Goal: Information Seeking & Learning: Find specific fact

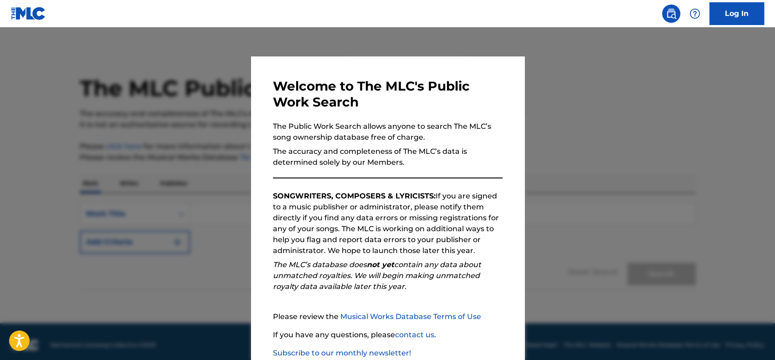
scroll to position [56, 0]
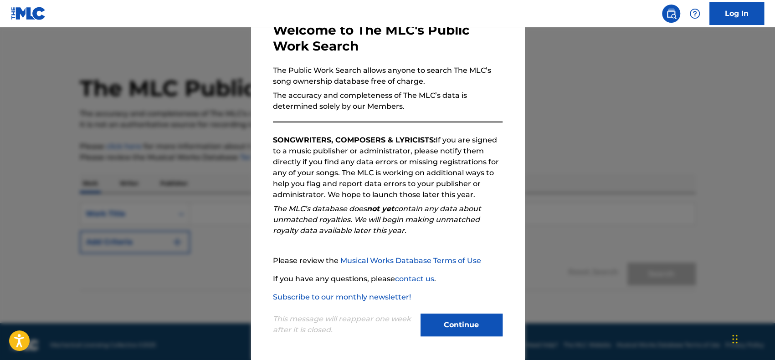
click at [472, 333] on button "Continue" at bounding box center [461, 325] width 82 height 23
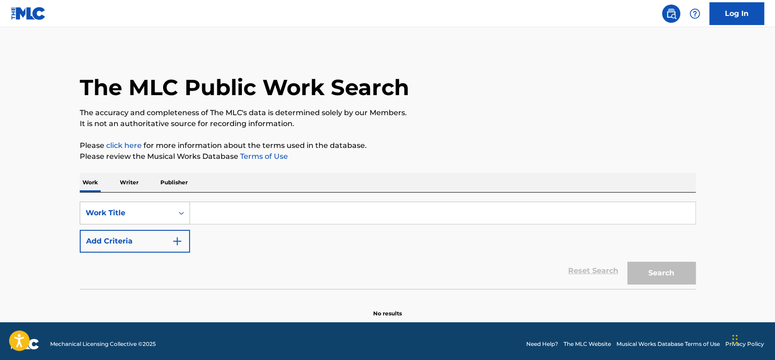
scroll to position [2, 0]
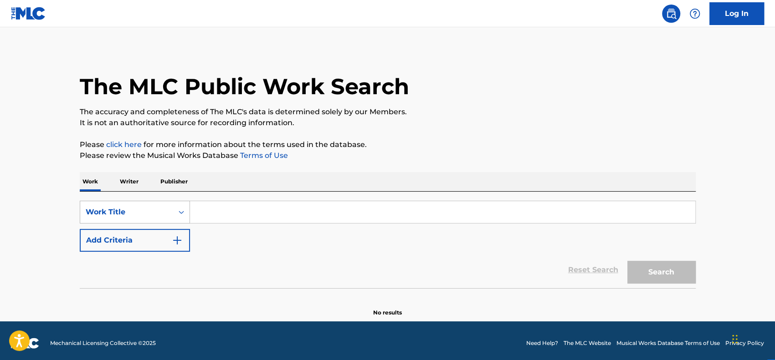
click at [167, 215] on div "Work Title" at bounding box center [127, 212] width 82 height 11
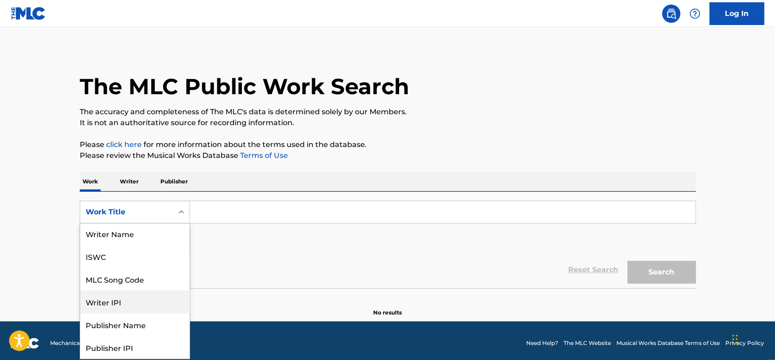
scroll to position [0, 0]
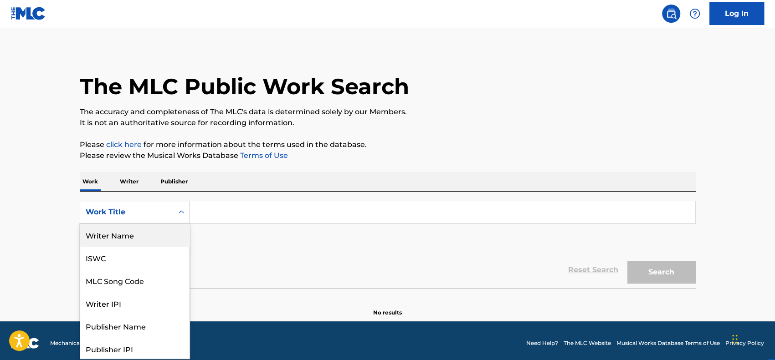
click at [140, 236] on div "Writer Name" at bounding box center [134, 235] width 109 height 23
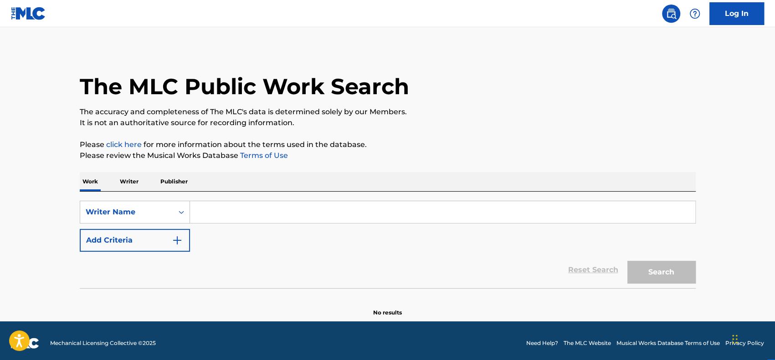
click at [236, 211] on input "Search Form" at bounding box center [442, 212] width 505 height 22
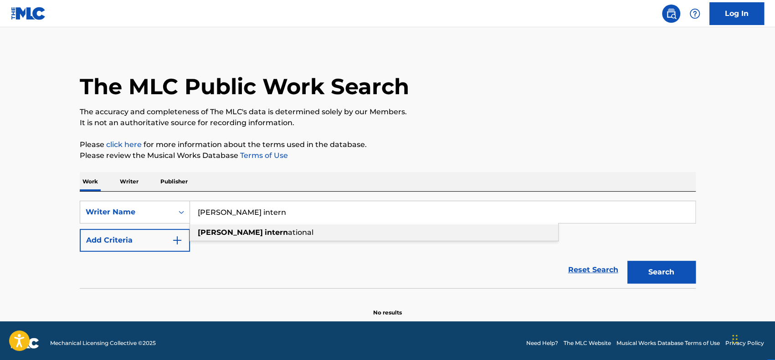
click at [288, 234] on span "ational" at bounding box center [301, 232] width 26 height 9
type input "[PERSON_NAME]"
click at [676, 269] on button "Search" at bounding box center [661, 272] width 68 height 23
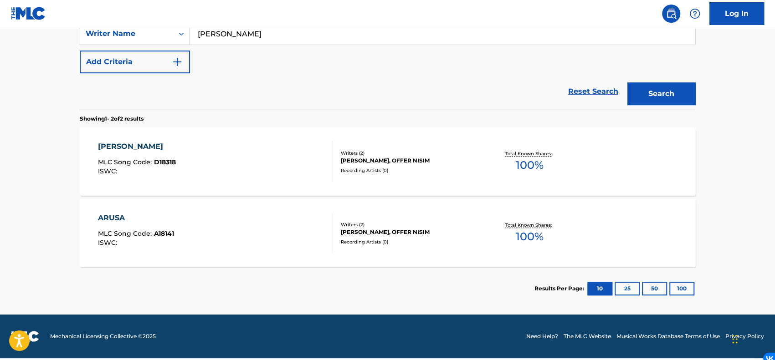
scroll to position [184, 0]
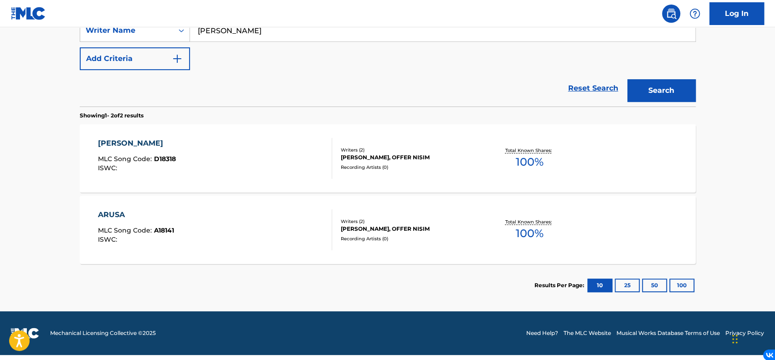
click at [157, 143] on div "[PERSON_NAME]" at bounding box center [137, 143] width 78 height 11
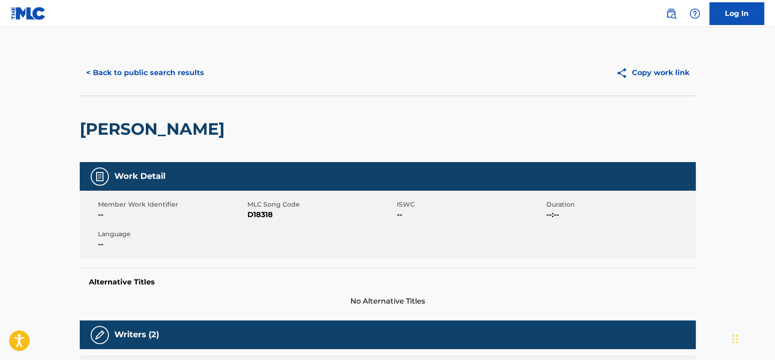
click at [149, 74] on button "< Back to public search results" at bounding box center [145, 73] width 131 height 23
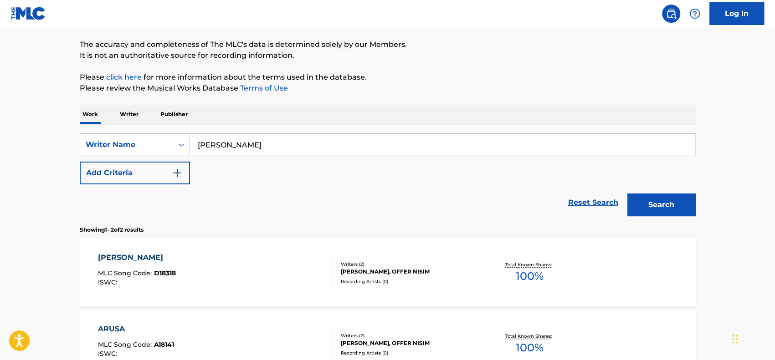
scroll to position [69, 0]
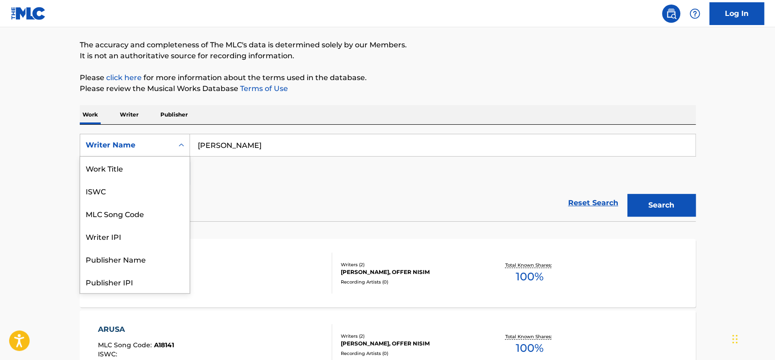
click at [177, 145] on icon "Search Form" at bounding box center [181, 145] width 9 height 9
click at [157, 173] on div "Work Title" at bounding box center [134, 168] width 109 height 23
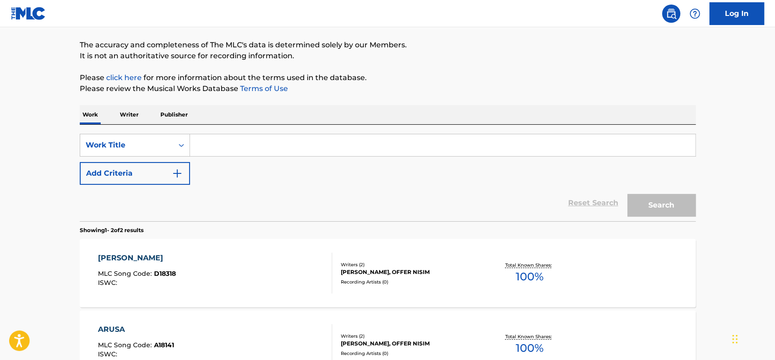
click at [251, 142] on input "Search Form" at bounding box center [442, 145] width 505 height 22
click at [627, 194] on button "Search" at bounding box center [661, 205] width 68 height 23
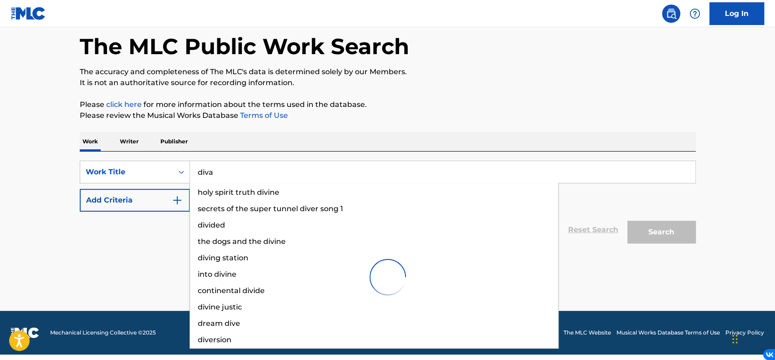
scroll to position [41, 0]
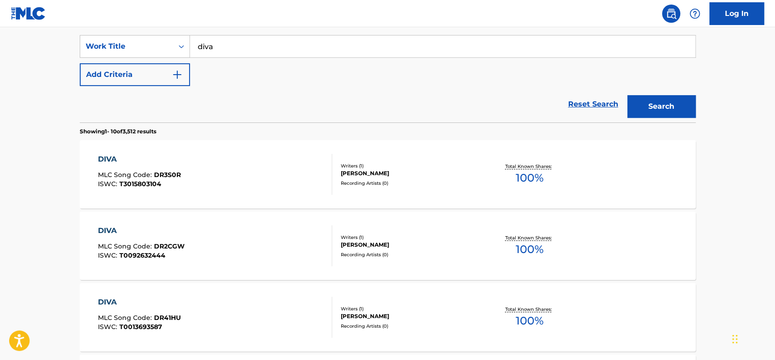
scroll to position [0, 0]
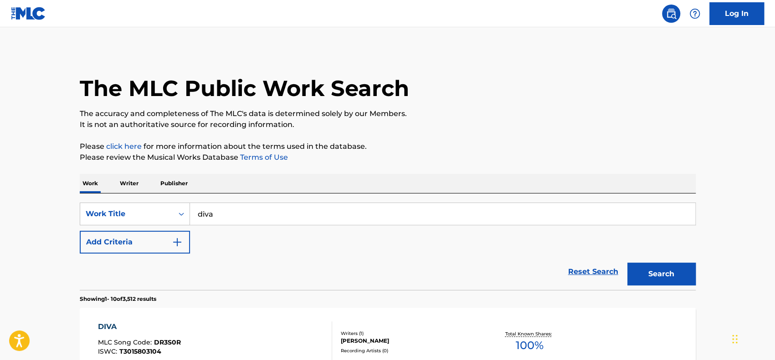
click at [257, 218] on input "diva" at bounding box center [442, 214] width 505 height 22
type input "diva [PERSON_NAME]"
click at [627, 263] on button "Search" at bounding box center [661, 274] width 68 height 23
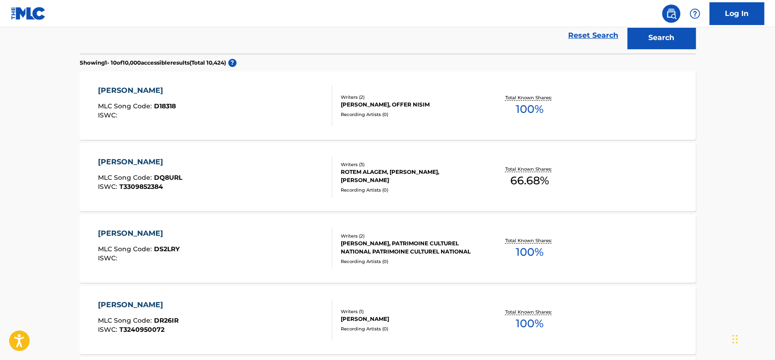
scroll to position [228, 0]
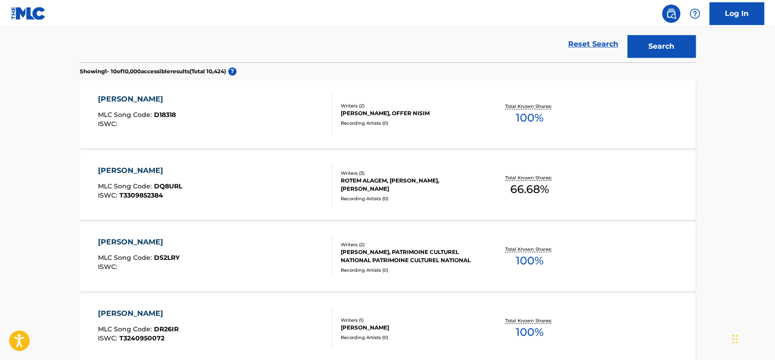
click at [298, 115] on div "[PERSON_NAME] MLC Song Code : D18318 ISWC :" at bounding box center [215, 114] width 234 height 41
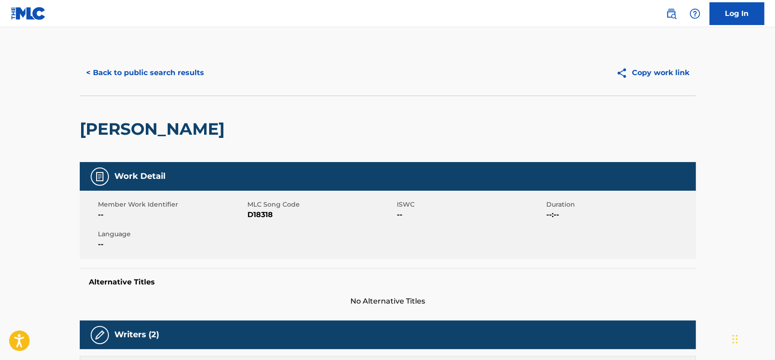
click at [150, 70] on button "< Back to public search results" at bounding box center [145, 73] width 131 height 23
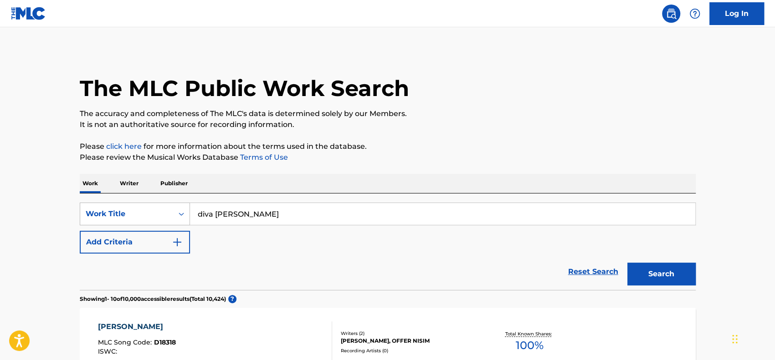
click at [172, 208] on div "Work Title" at bounding box center [126, 213] width 93 height 17
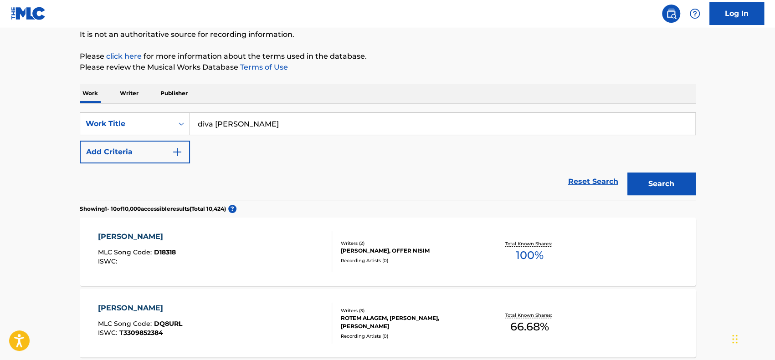
scroll to position [93, 0]
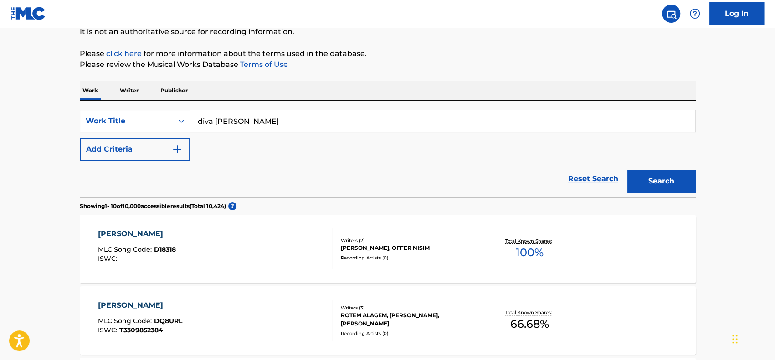
click at [181, 147] on img "Search Form" at bounding box center [177, 149] width 11 height 11
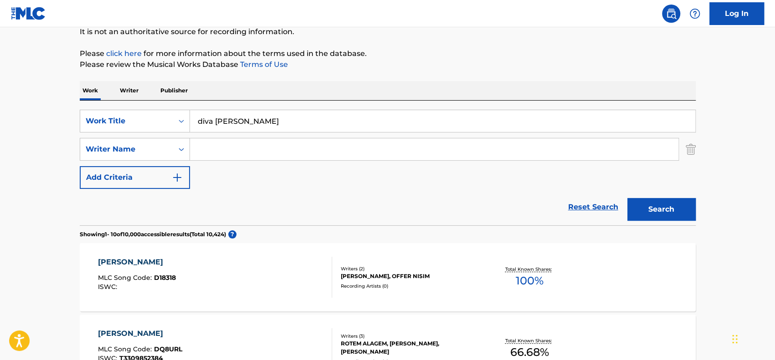
drag, startPoint x: 308, startPoint y: 119, endPoint x: 215, endPoint y: 122, distance: 92.5
click at [215, 122] on input "diva [PERSON_NAME]" at bounding box center [442, 121] width 505 height 22
type input "diva"
paste input "[PERSON_NAME]"
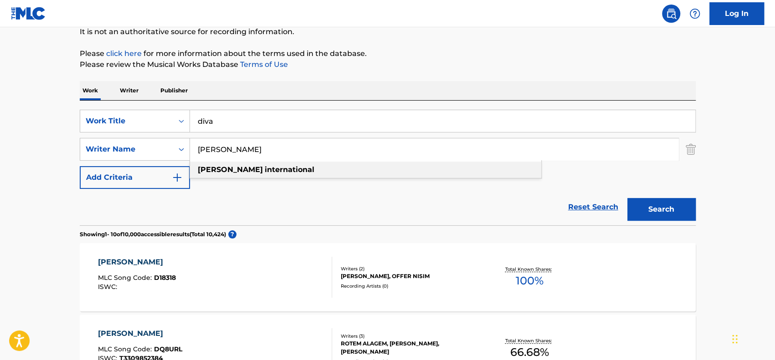
type input "[PERSON_NAME]"
click at [265, 172] on strong "international" at bounding box center [290, 169] width 50 height 9
click at [668, 209] on button "Search" at bounding box center [661, 209] width 68 height 23
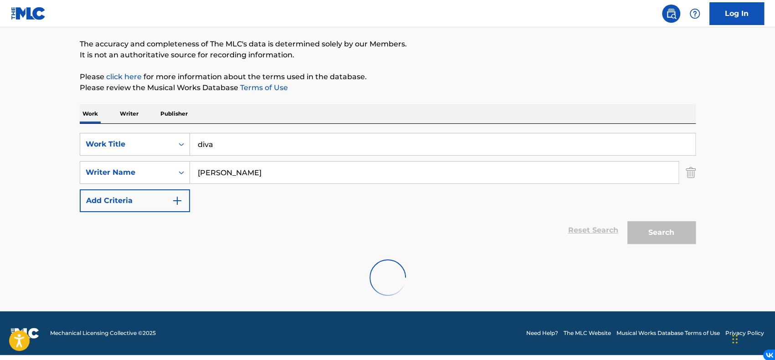
scroll to position [40, 0]
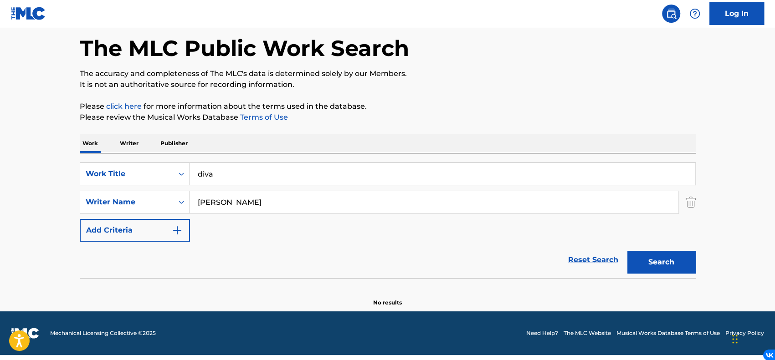
click at [231, 176] on input "diva" at bounding box center [442, 174] width 505 height 22
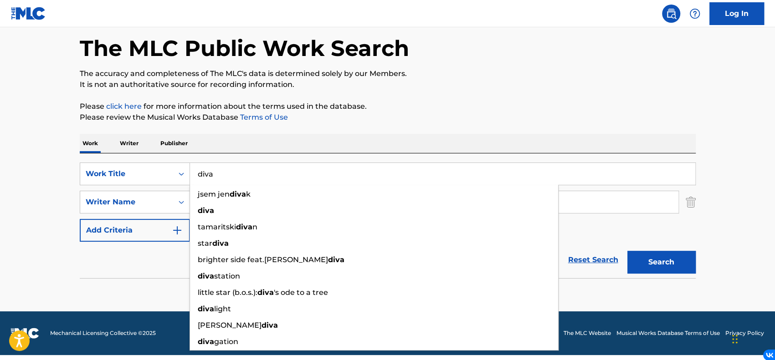
click at [231, 176] on input "diva" at bounding box center [442, 174] width 505 height 22
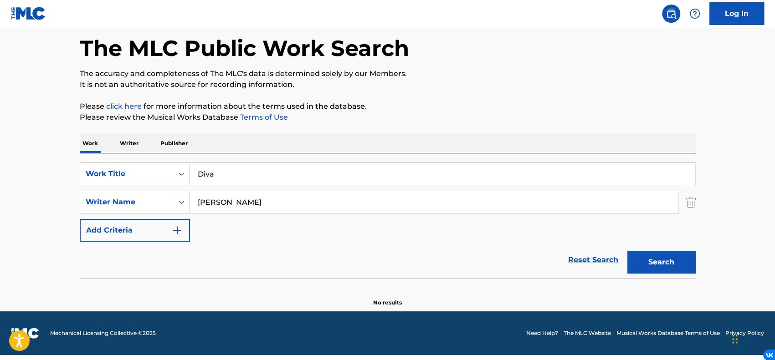
type input "Diva"
click at [627, 251] on button "Search" at bounding box center [661, 262] width 68 height 23
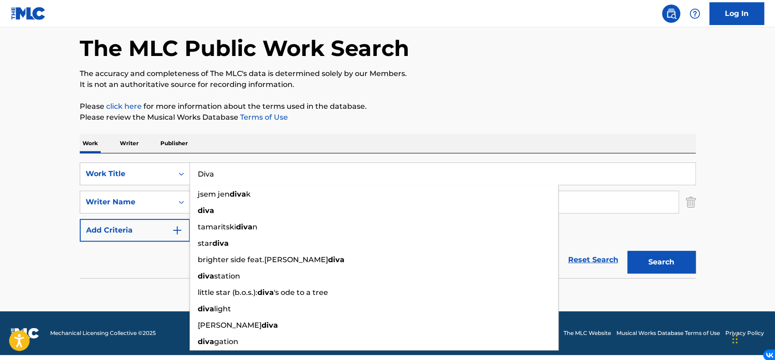
click at [711, 236] on main "The MLC Public Work Search The accuracy and completeness of The MLC's data is d…" at bounding box center [387, 149] width 775 height 324
